Goal: Navigation & Orientation: Find specific page/section

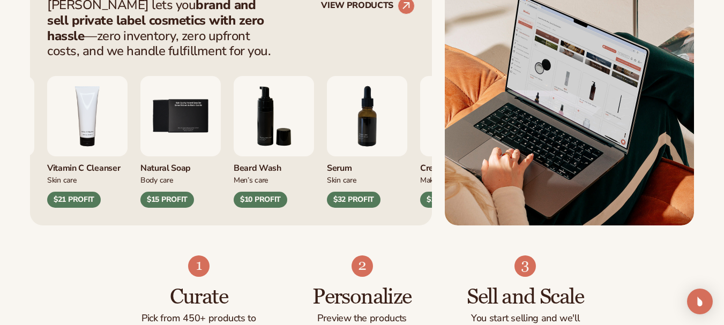
scroll to position [590, 0]
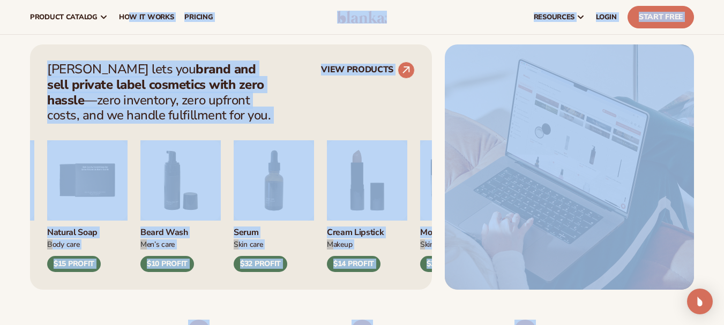
drag, startPoint x: 569, startPoint y: 220, endPoint x: 127, endPoint y: -1, distance: 494.2
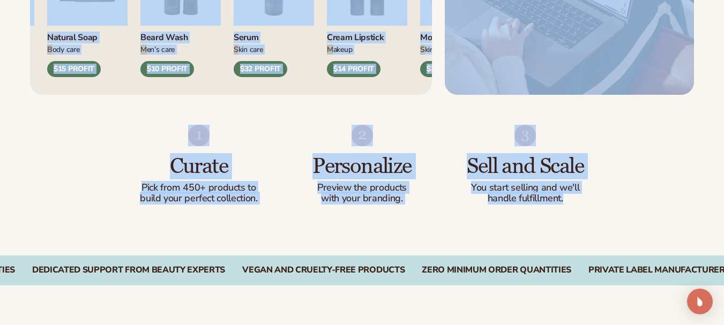
scroll to position [605, 0]
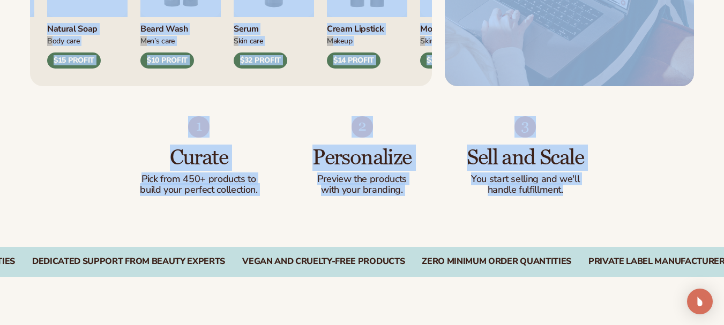
click at [275, 211] on div "Curate Pick from 450+ products to build your perfect collection. Personalize Pr…" at bounding box center [362, 166] width 724 height 161
click at [275, 203] on div "Curate Pick from 450+ products to build your perfect collection. Personalize Pr…" at bounding box center [362, 166] width 724 height 161
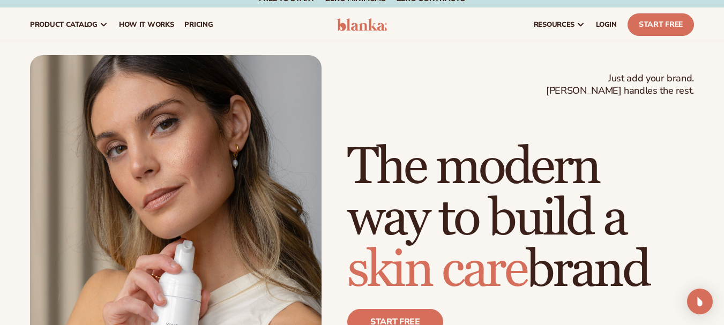
scroll to position [0, 0]
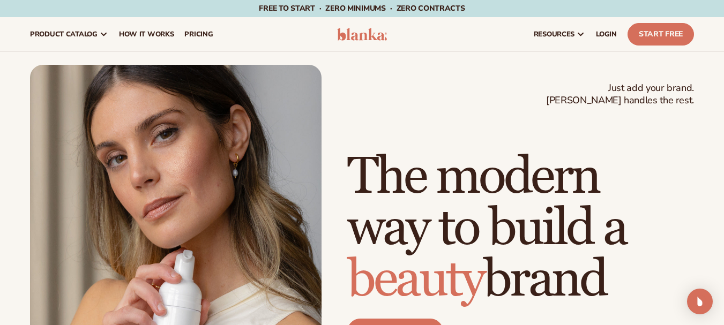
click at [343, 38] on img at bounding box center [362, 34] width 50 height 13
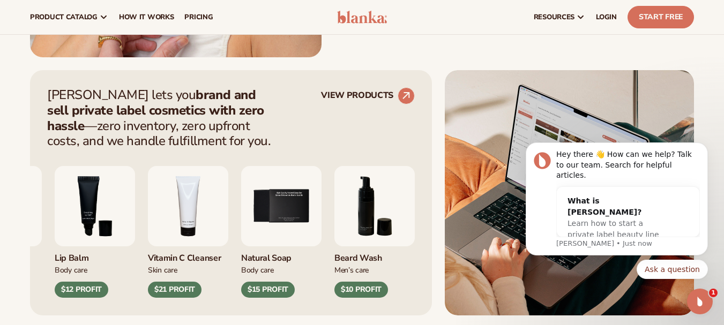
drag, startPoint x: 605, startPoint y: 56, endPoint x: 613, endPoint y: 63, distance: 10.2
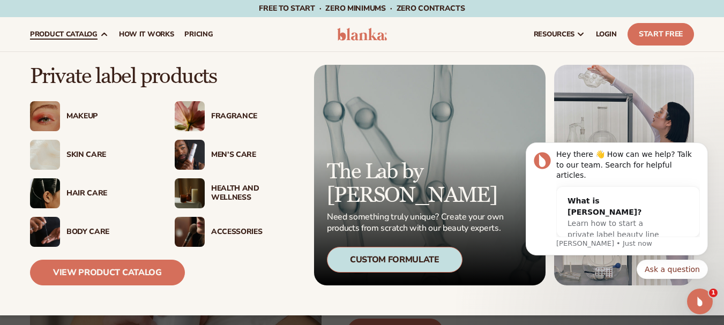
click at [83, 152] on div "Skin Care" at bounding box center [109, 155] width 87 height 9
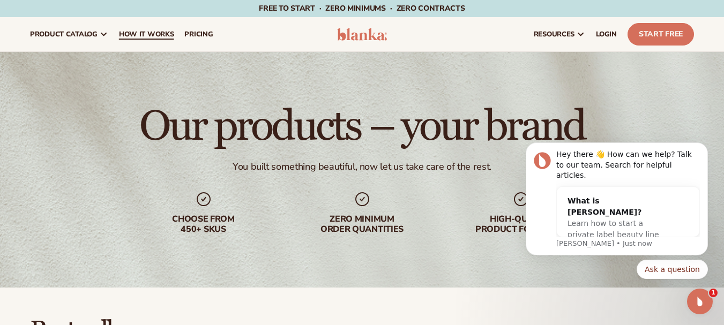
click at [132, 37] on span "How It Works" at bounding box center [146, 34] width 55 height 9
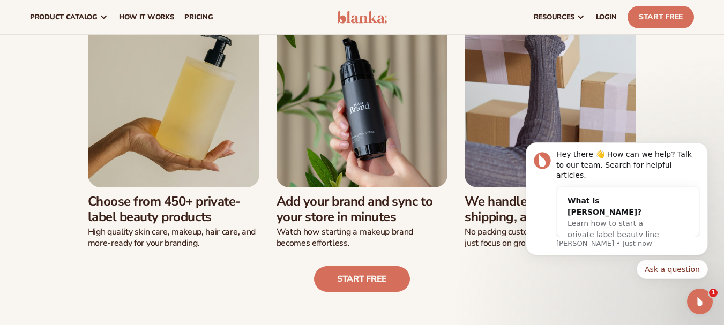
scroll to position [268, 0]
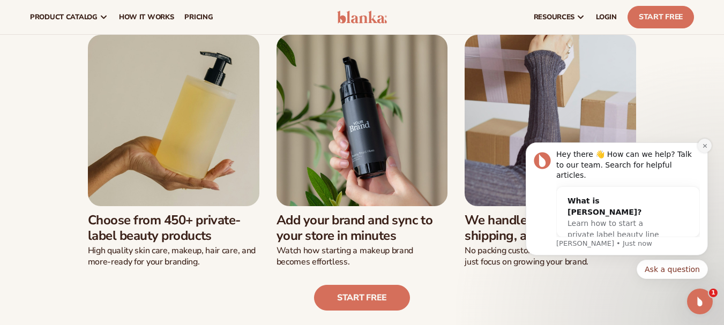
click at [700, 153] on button "Dismiss notification" at bounding box center [705, 146] width 14 height 14
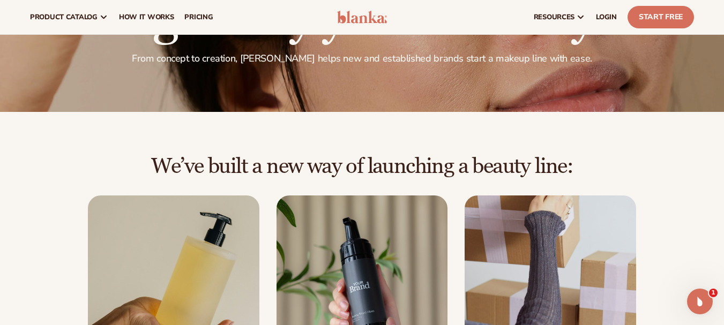
scroll to position [54, 0]
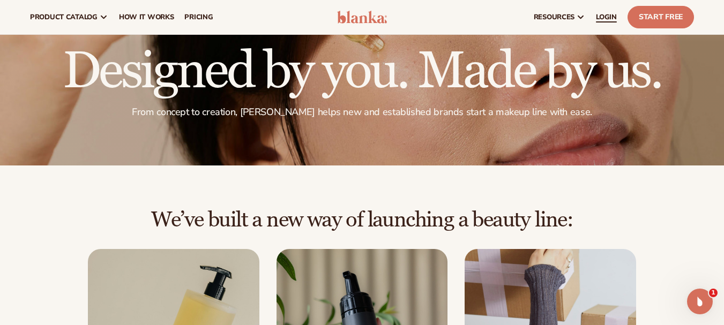
click at [601, 19] on span "LOGIN" at bounding box center [606, 17] width 21 height 9
